Goal: Information Seeking & Learning: Learn about a topic

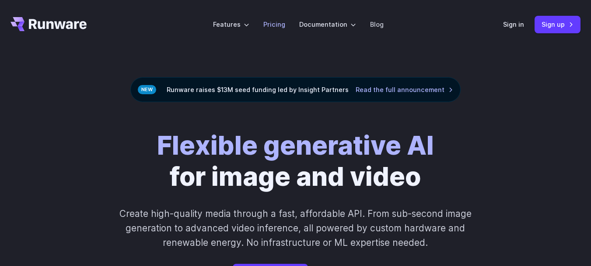
click at [273, 28] on link "Pricing" at bounding box center [274, 24] width 22 height 10
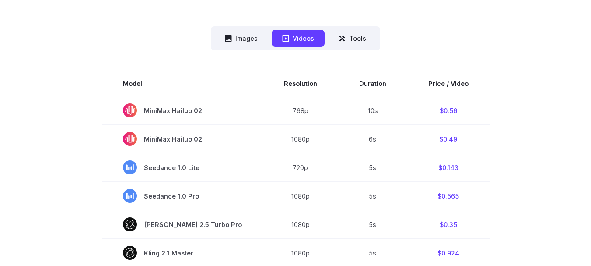
scroll to position [175, 0]
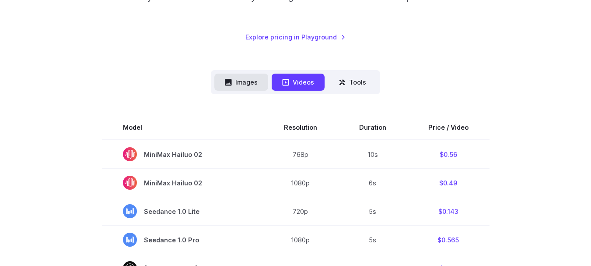
click at [240, 77] on button "Images" at bounding box center [241, 81] width 54 height 17
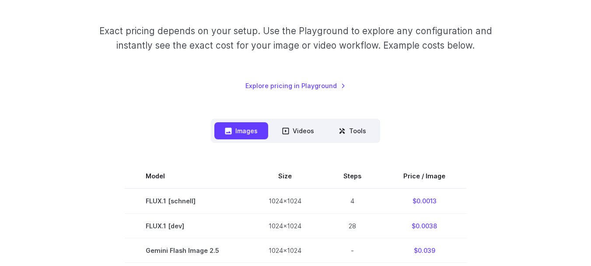
scroll to position [131, 0]
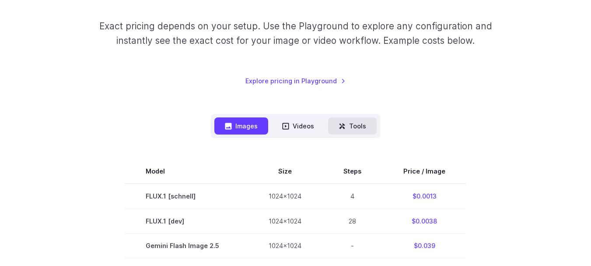
click at [355, 123] on button "Tools" at bounding box center [352, 125] width 49 height 17
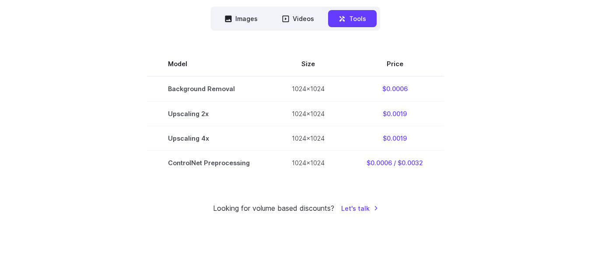
scroll to position [219, 0]
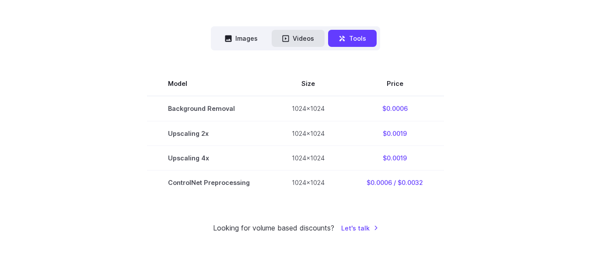
click at [301, 34] on button "Videos" at bounding box center [298, 38] width 53 height 17
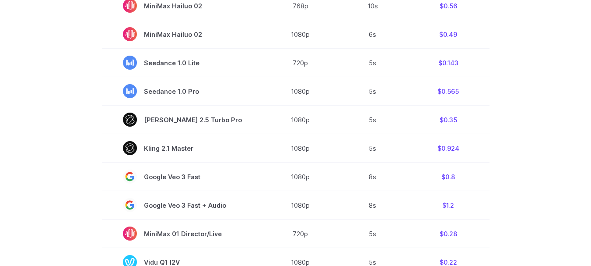
scroll to position [327, 0]
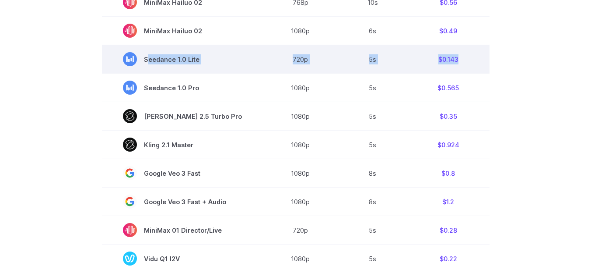
drag, startPoint x: 459, startPoint y: 59, endPoint x: 133, endPoint y: 57, distance: 325.9
click at [133, 57] on tr "Seedance 1.0 Lite 720p 5s $0.143" at bounding box center [296, 59] width 388 height 28
click at [432, 66] on td "$0.143" at bounding box center [448, 59] width 82 height 28
click at [438, 65] on td "$0.143" at bounding box center [448, 59] width 82 height 28
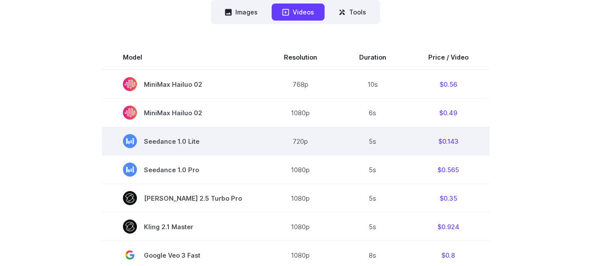
scroll to position [239, 0]
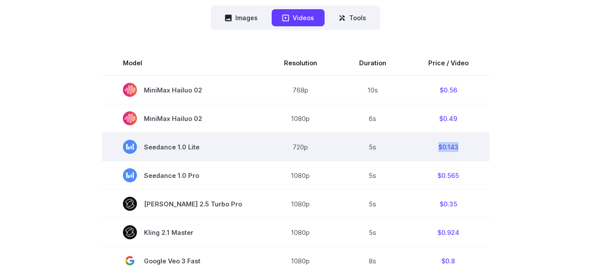
drag, startPoint x: 469, startPoint y: 145, endPoint x: 417, endPoint y: 146, distance: 51.6
click at [417, 146] on td "$0.143" at bounding box center [448, 147] width 82 height 28
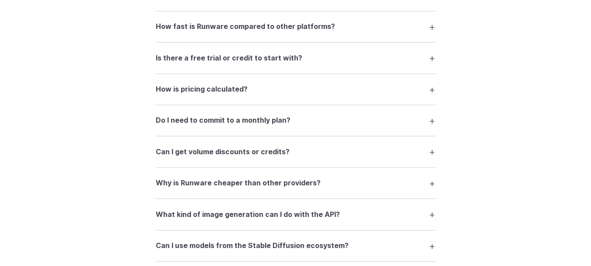
scroll to position [1333, 0]
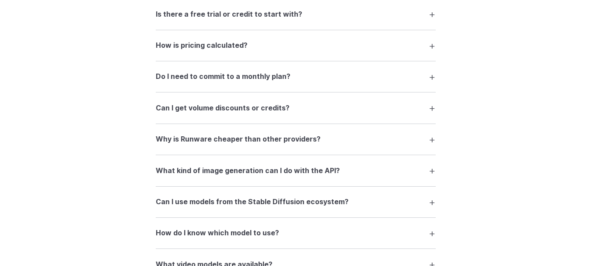
click at [432, 45] on summary "How is pricing calculated?" at bounding box center [296, 45] width 280 height 17
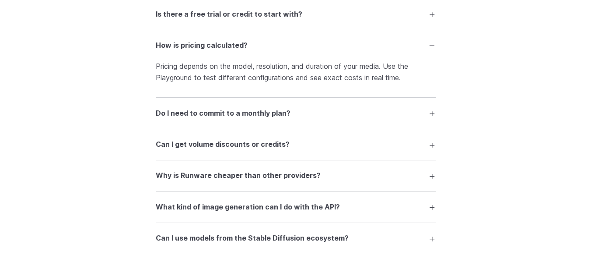
click at [433, 11] on summary "Is there a free trial or credit to start with?" at bounding box center [296, 14] width 280 height 17
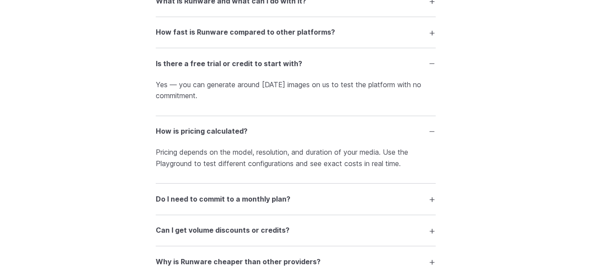
scroll to position [1282, 0]
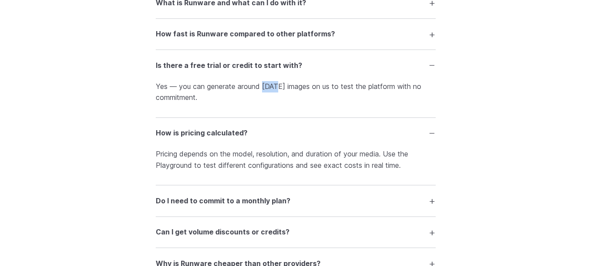
drag, startPoint x: 263, startPoint y: 87, endPoint x: 279, endPoint y: 84, distance: 16.4
click at [279, 84] on p "Yes — you can generate around 1000 images on us to test the platform with no co…" at bounding box center [296, 92] width 280 height 22
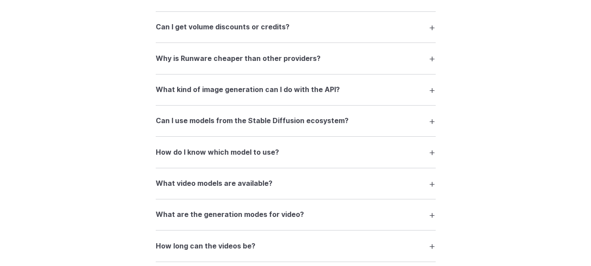
scroll to position [1501, 0]
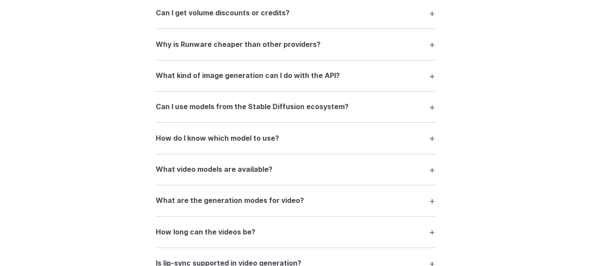
click at [433, 77] on summary "What kind of image generation can I do with the API?" at bounding box center [296, 75] width 280 height 17
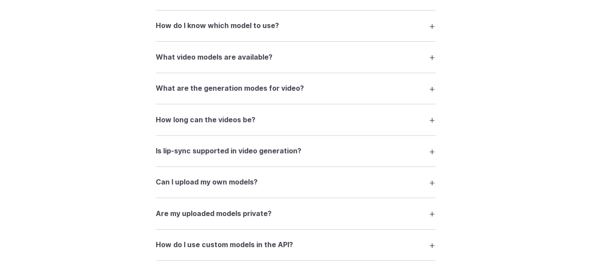
scroll to position [1676, 0]
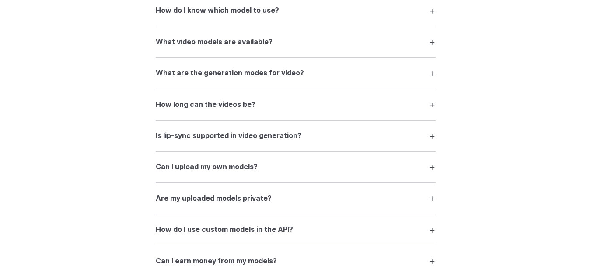
click at [428, 134] on summary "Is lip-sync supported in video generation?" at bounding box center [296, 135] width 280 height 17
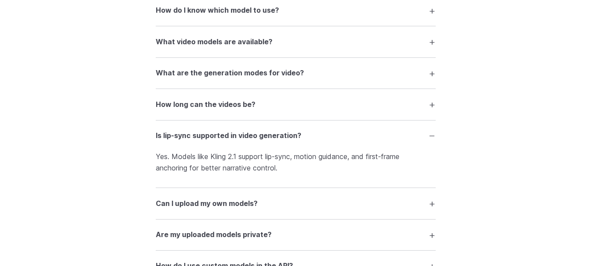
click at [430, 105] on summary "How long can the videos be?" at bounding box center [296, 104] width 280 height 17
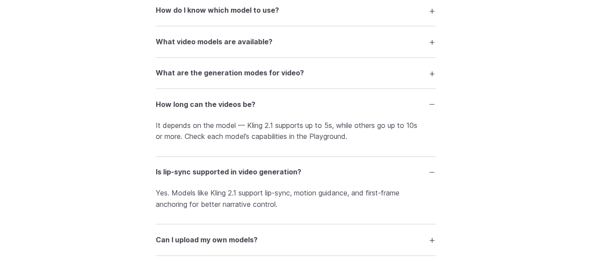
click at [430, 73] on summary "What are the generation modes for video?" at bounding box center [296, 73] width 280 height 17
